Goal: Task Accomplishment & Management: Complete application form

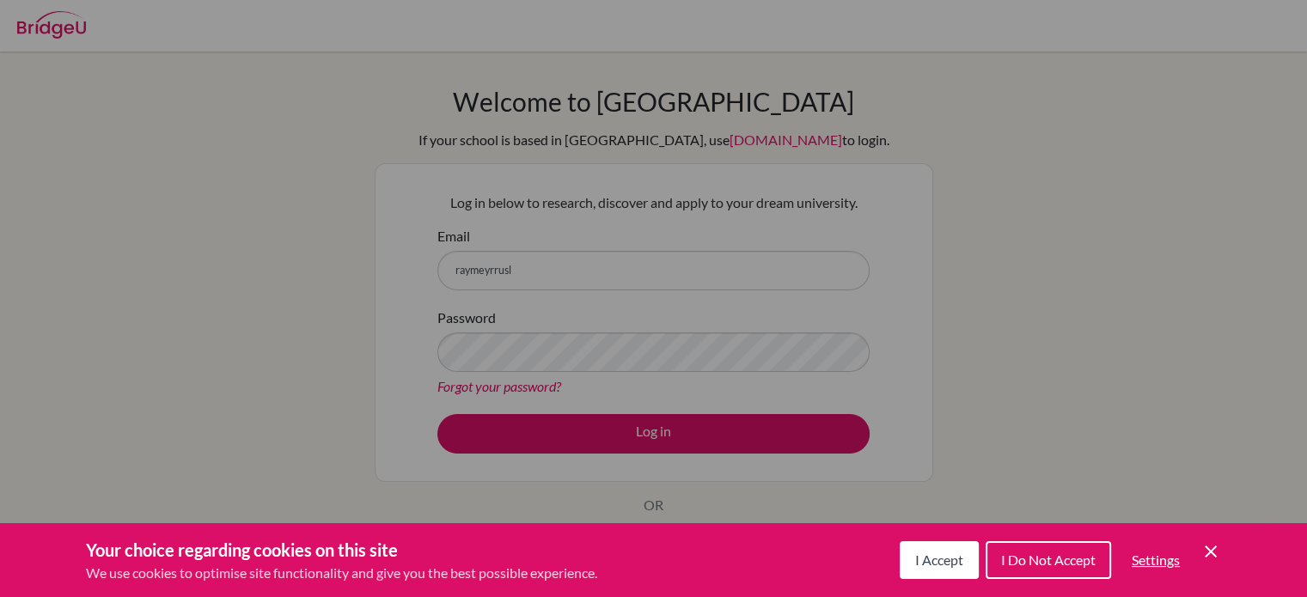
click at [1216, 550] on icon "Cookie Control Close Icon" at bounding box center [1211, 552] width 21 height 21
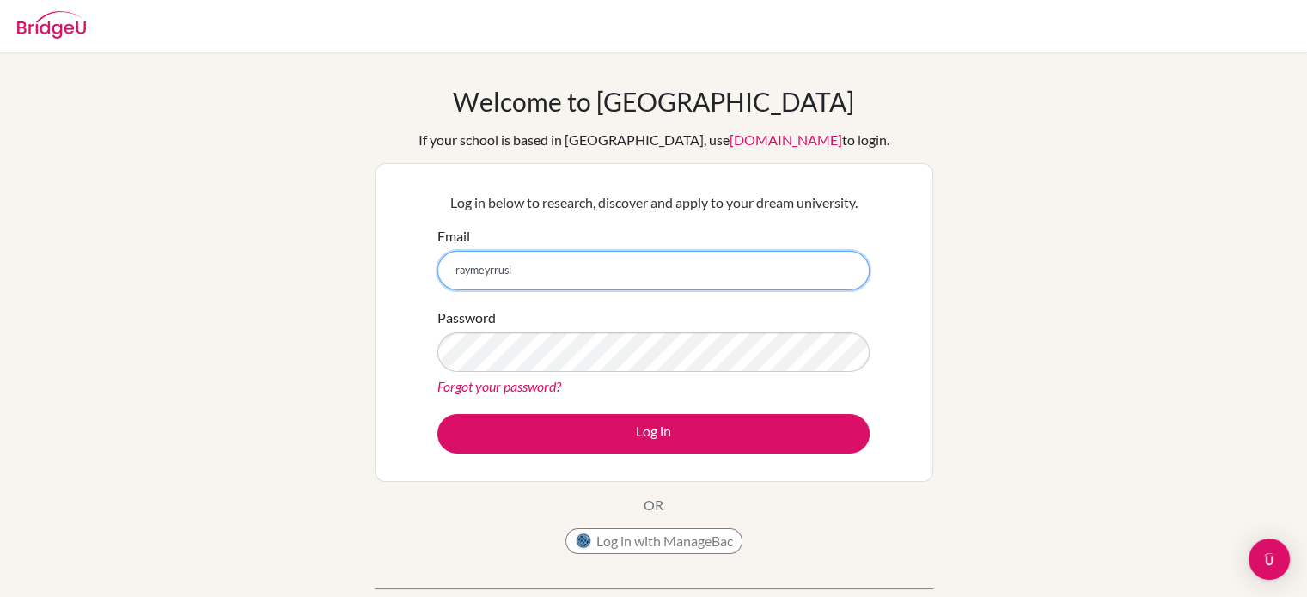
click at [740, 288] on input "raymeyrrusl" at bounding box center [653, 271] width 432 height 40
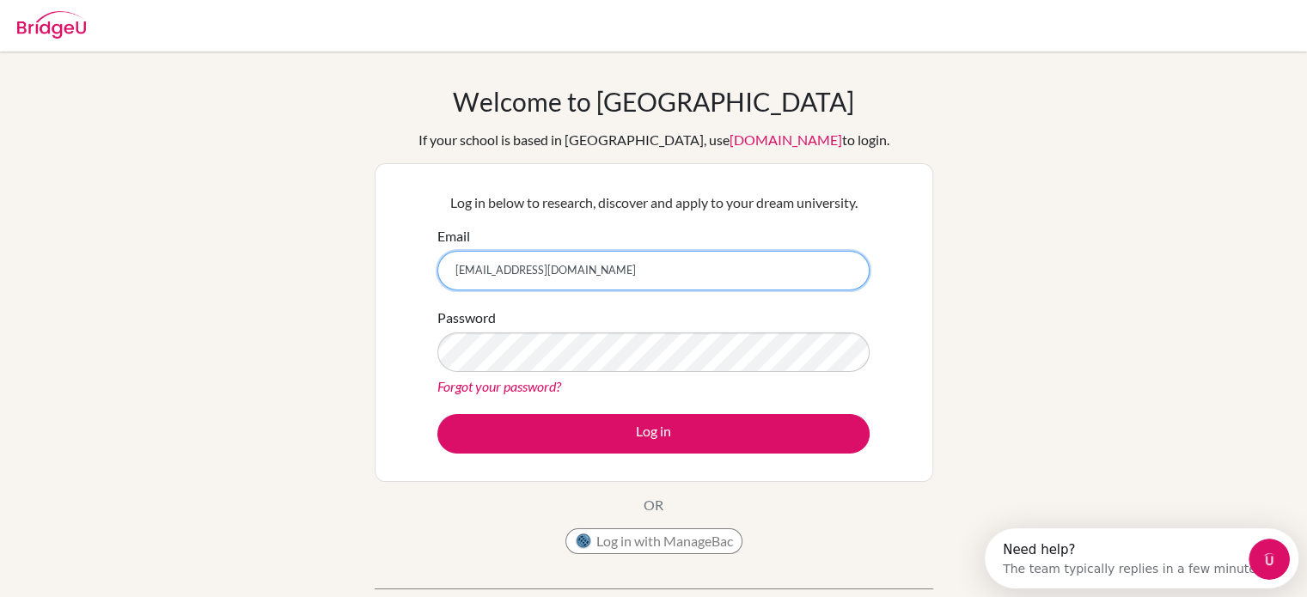
type input "[EMAIL_ADDRESS][DOMAIN_NAME]"
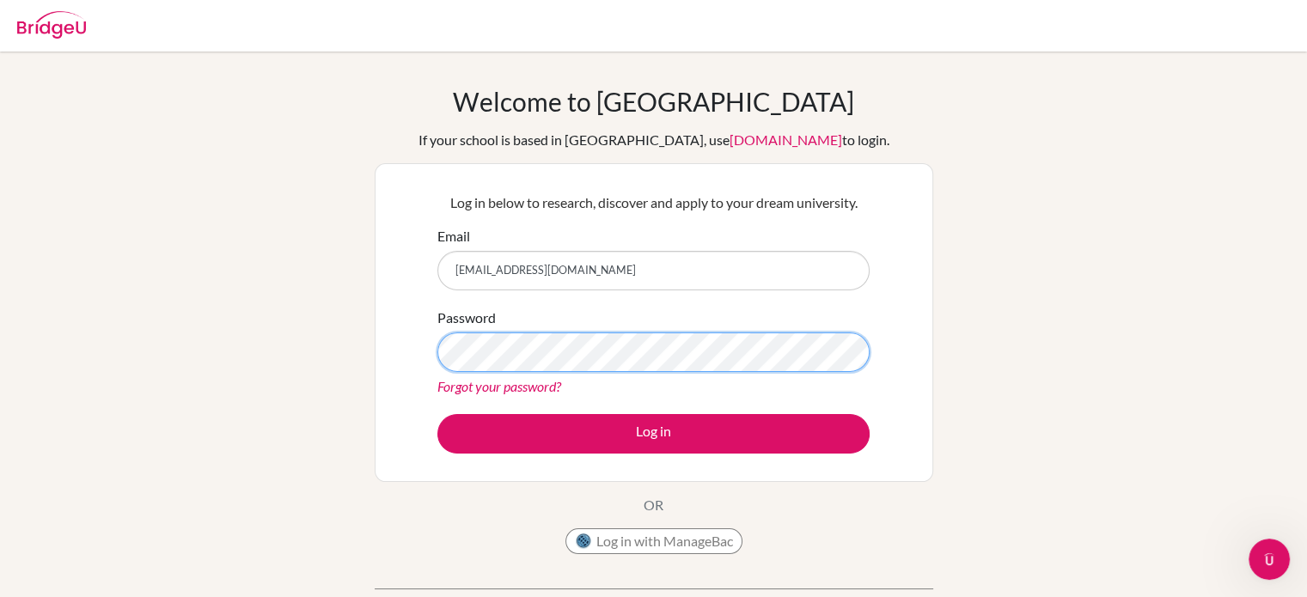
click at [437, 414] on button "Log in" at bounding box center [653, 434] width 432 height 40
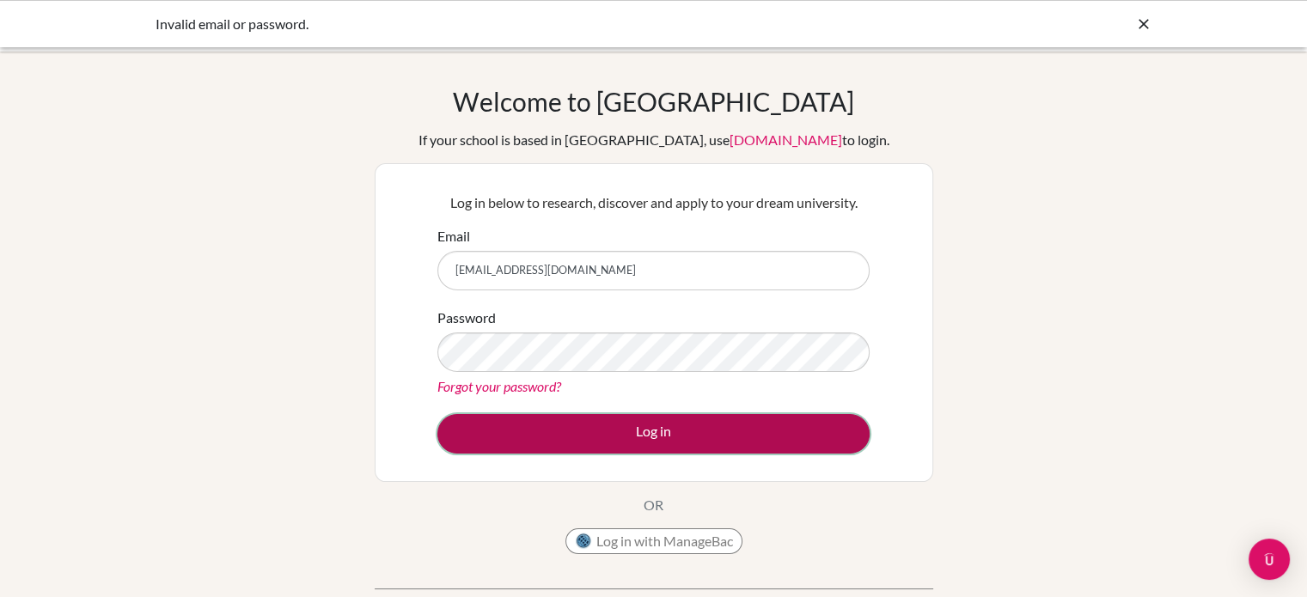
click at [627, 434] on button "Log in" at bounding box center [653, 434] width 432 height 40
